Goal: Find specific page/section: Find specific page/section

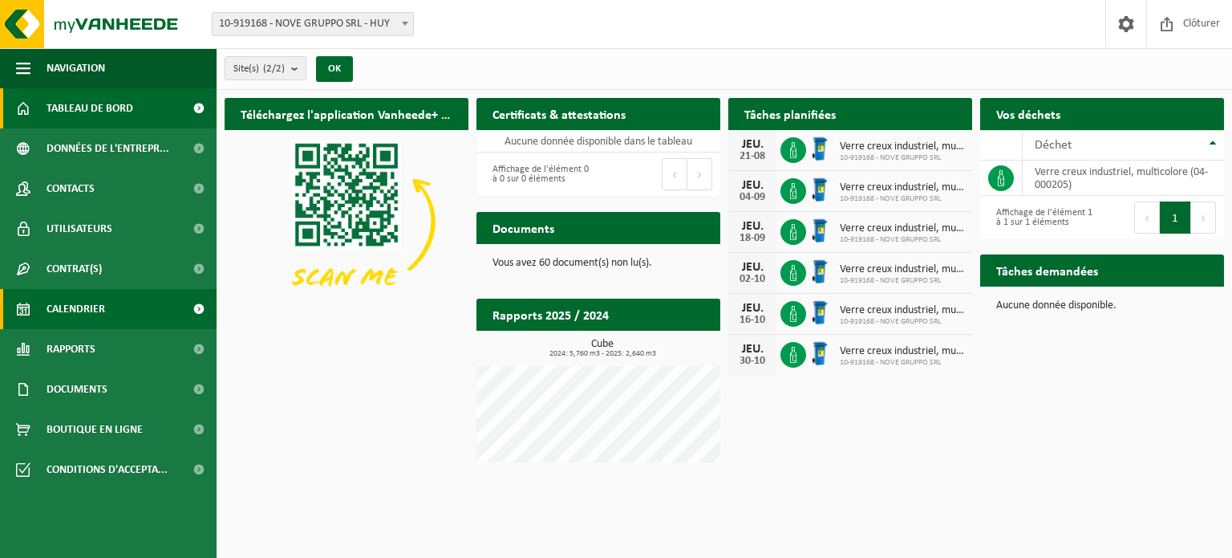
click at [92, 305] on span "Calendrier" at bounding box center [76, 309] width 59 height 40
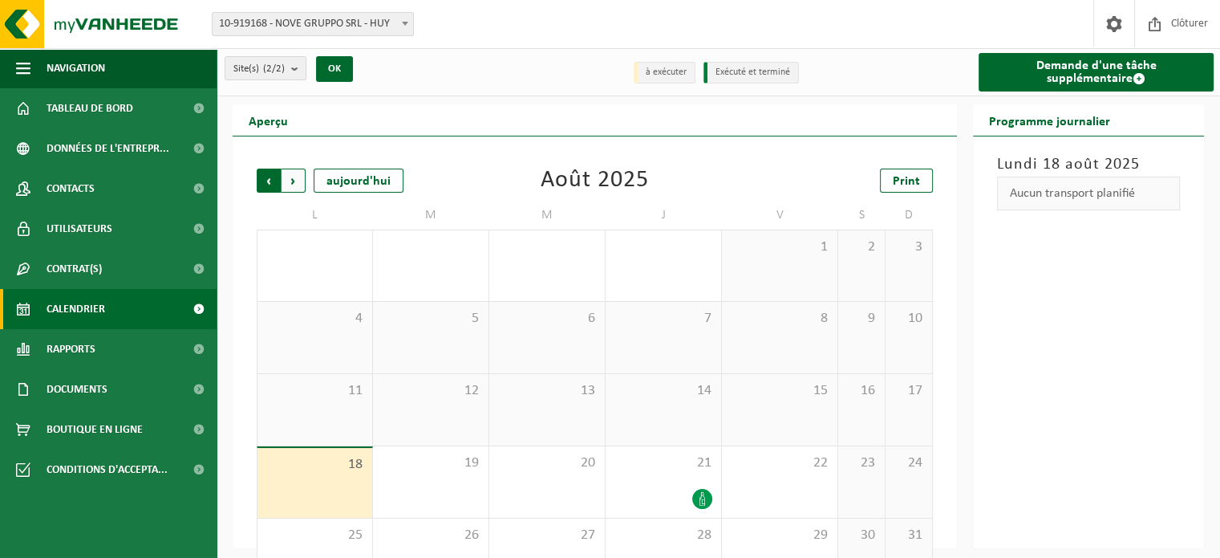
click at [292, 183] on span "Suivant" at bounding box center [294, 180] width 24 height 24
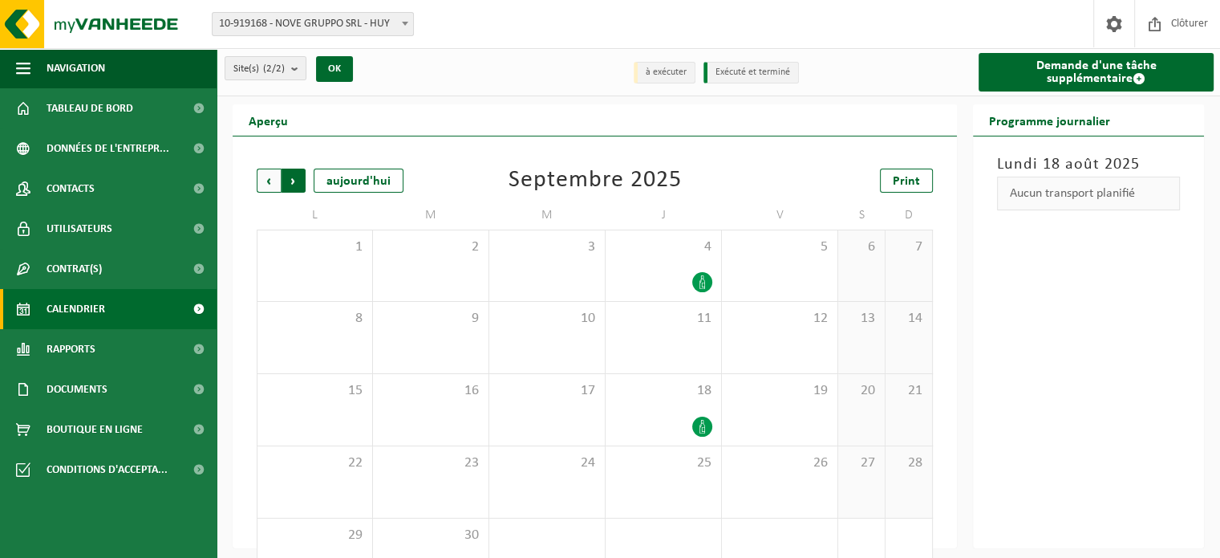
click at [264, 181] on span "Précédent" at bounding box center [269, 180] width 24 height 24
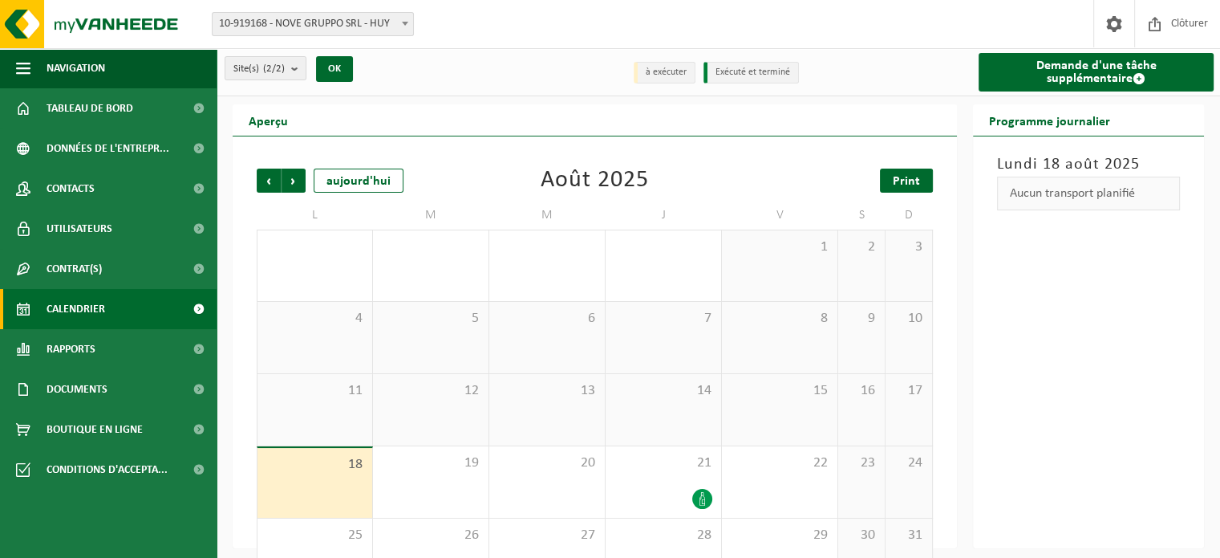
click at [918, 182] on span "Print" at bounding box center [906, 181] width 27 height 13
click at [297, 182] on span "Suivant" at bounding box center [294, 180] width 24 height 24
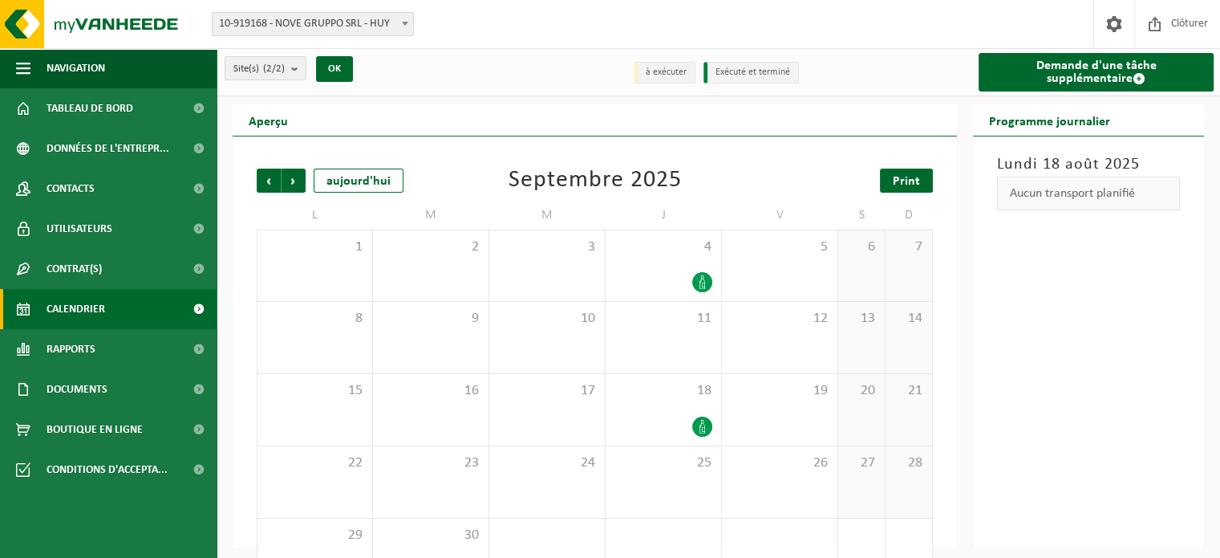
click at [908, 181] on span "Print" at bounding box center [906, 181] width 27 height 13
